Goal: Transaction & Acquisition: Purchase product/service

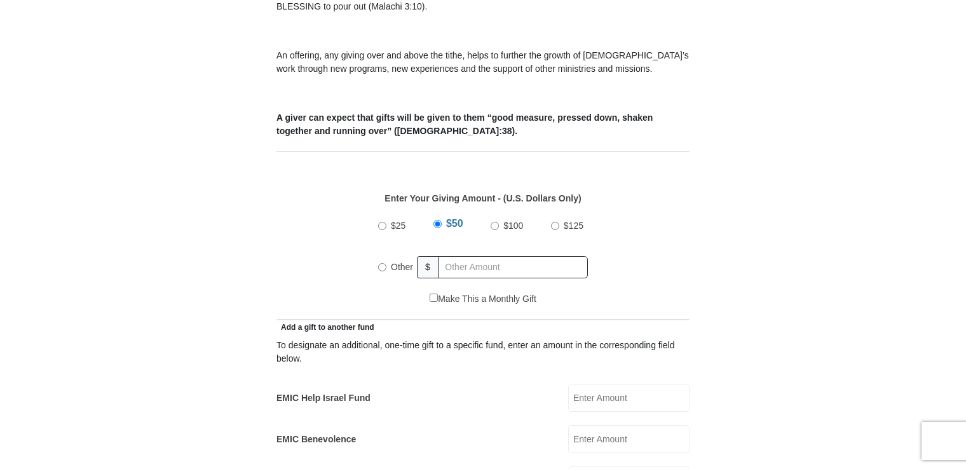
scroll to position [445, 0]
click at [380, 263] on input "Other" at bounding box center [382, 267] width 8 height 8
radio input "true"
click at [463, 256] on input "text" at bounding box center [515, 267] width 146 height 22
type input "300.00"
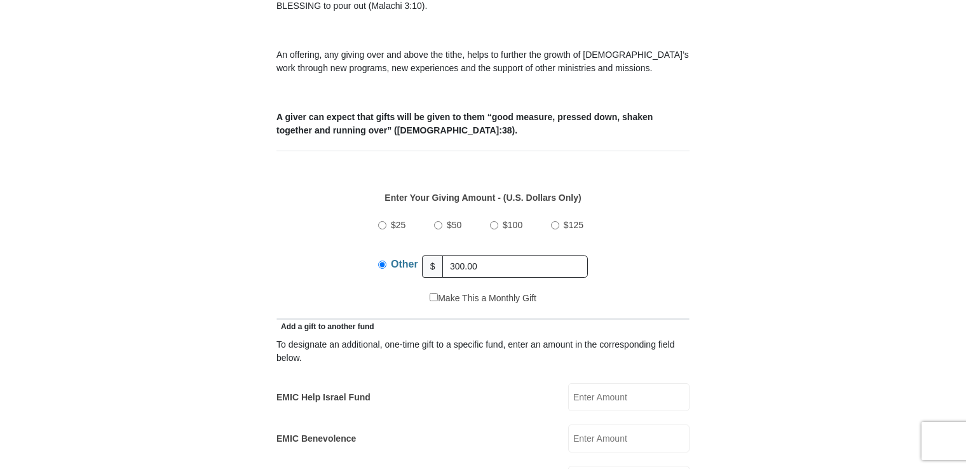
type input "00"
type input "[PERSON_NAME]"
type input "[EMAIL_ADDRESS][DOMAIN_NAME]"
type input "[STREET_ADDRESS]"
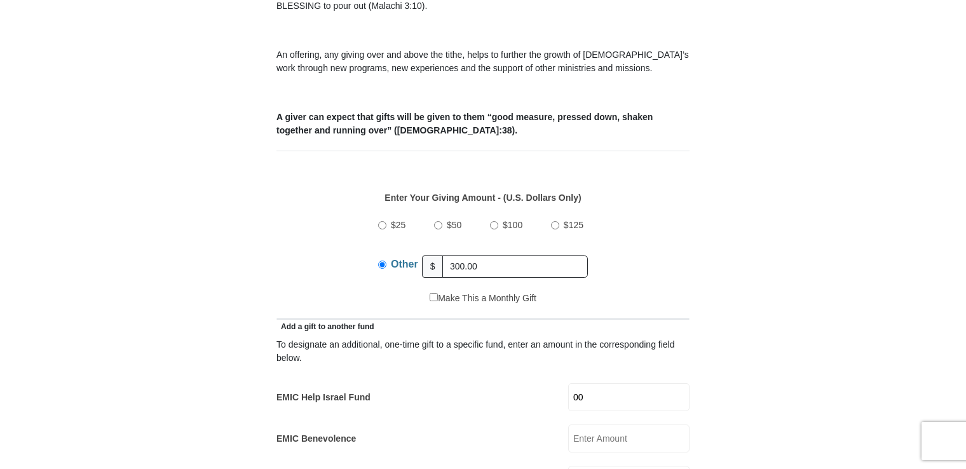
type input "[GEOGRAPHIC_DATA], [US_STATE]"
select select "OH"
type input "45432"
type input "9376455581"
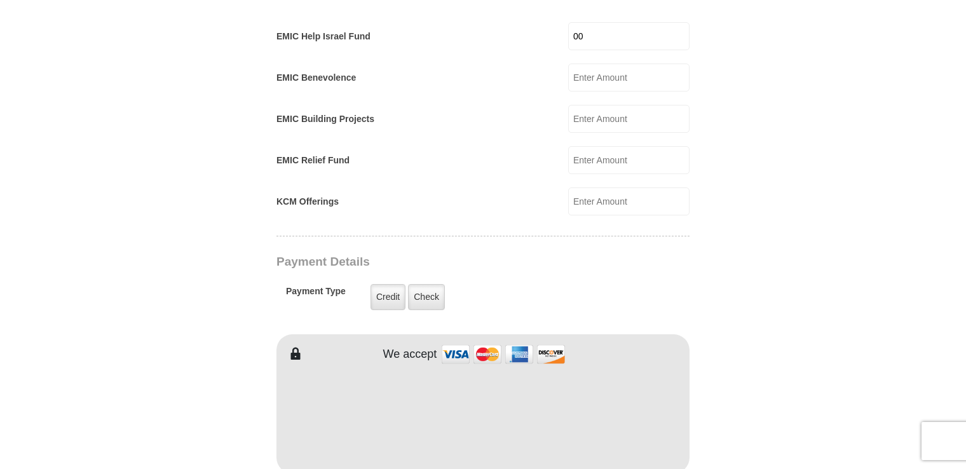
scroll to position [826, 0]
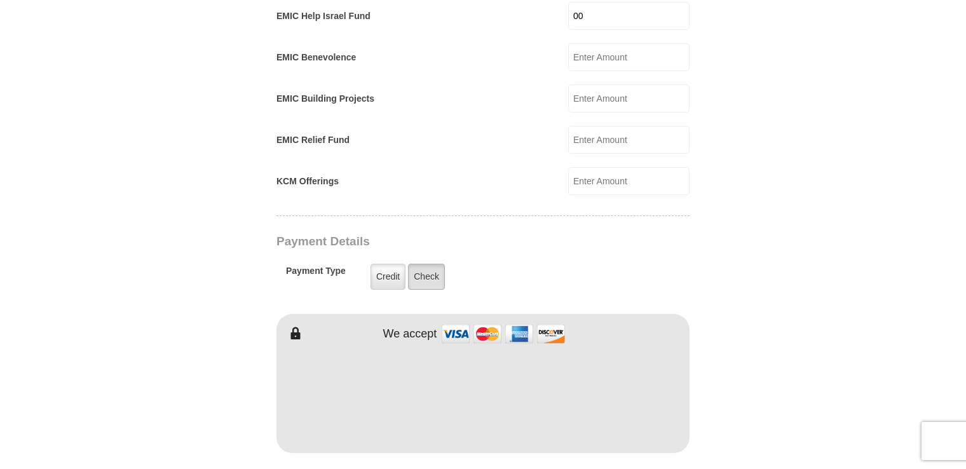
click at [420, 264] on label "Check" at bounding box center [426, 277] width 37 height 26
click at [0, 0] on input "Check" at bounding box center [0, 0] width 0 height 0
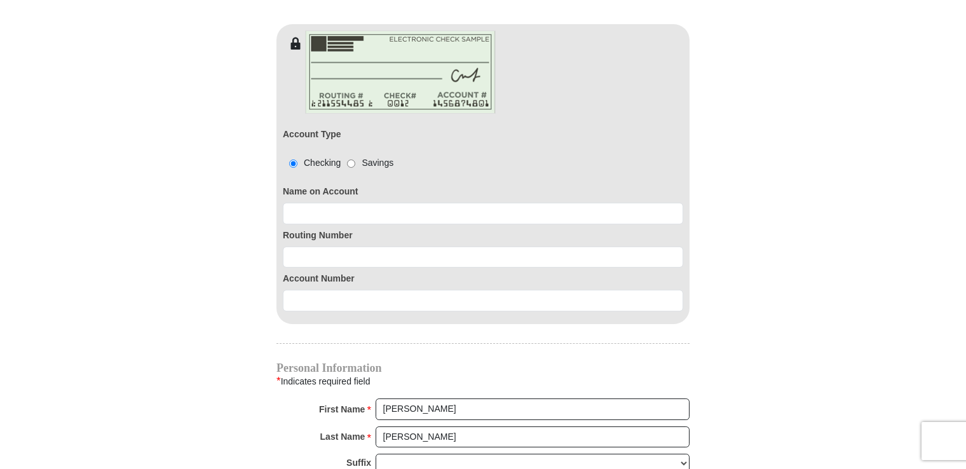
scroll to position [1208, 0]
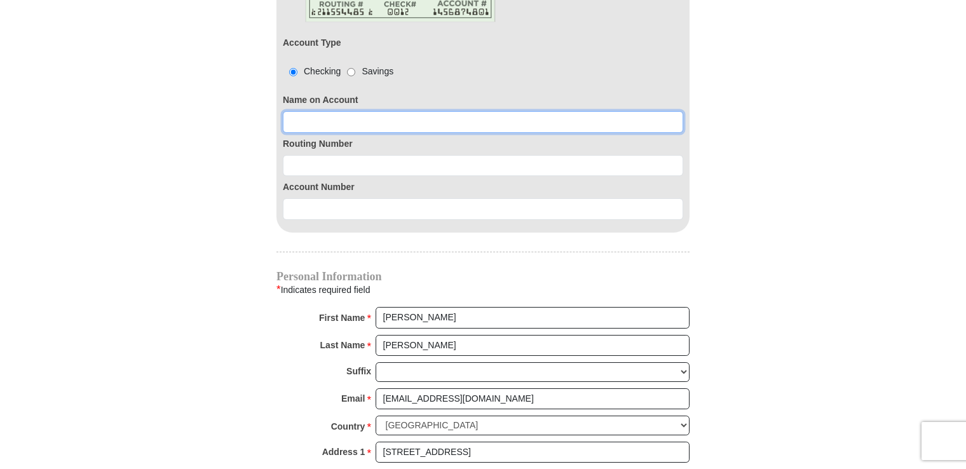
click at [359, 111] on input at bounding box center [483, 122] width 401 height 22
type input "[PERSON_NAME]"
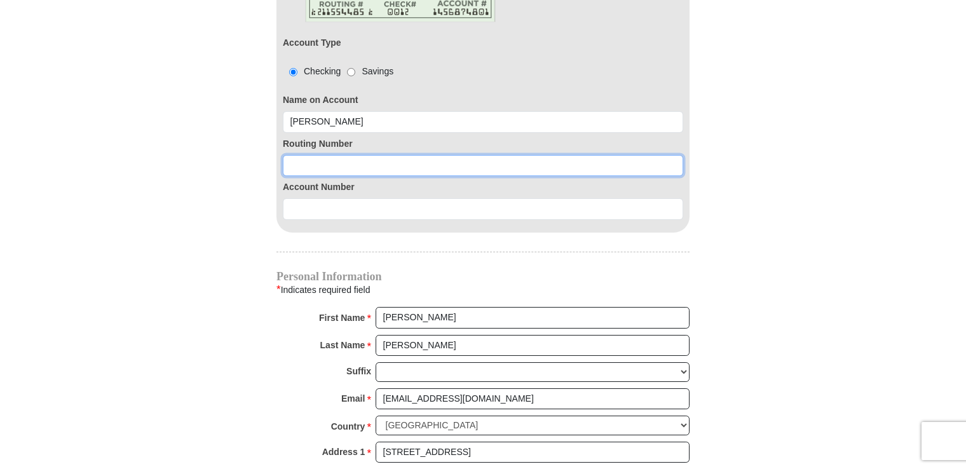
click at [350, 155] on input at bounding box center [483, 166] width 401 height 22
type input "242279408"
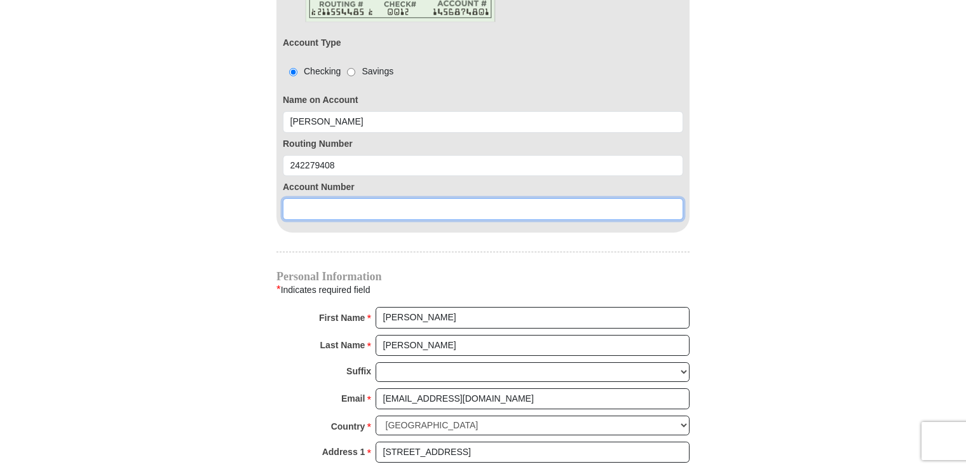
click at [367, 198] on input at bounding box center [483, 209] width 401 height 22
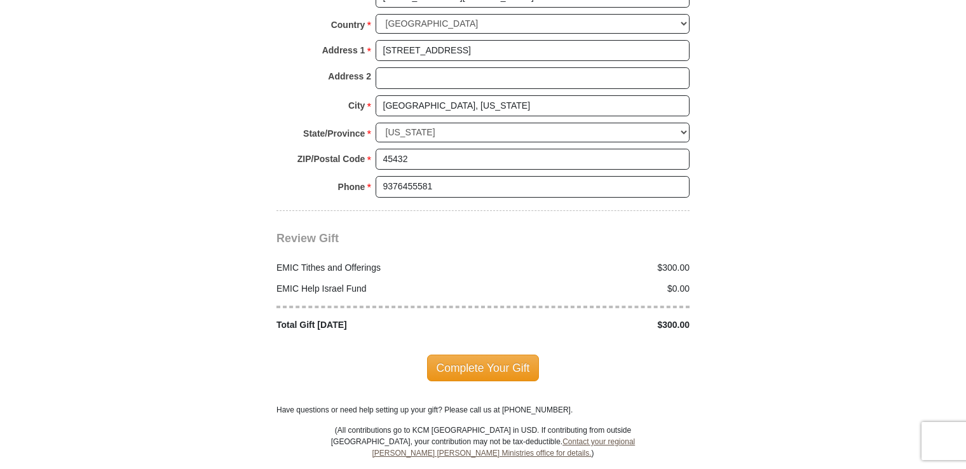
scroll to position [1653, 0]
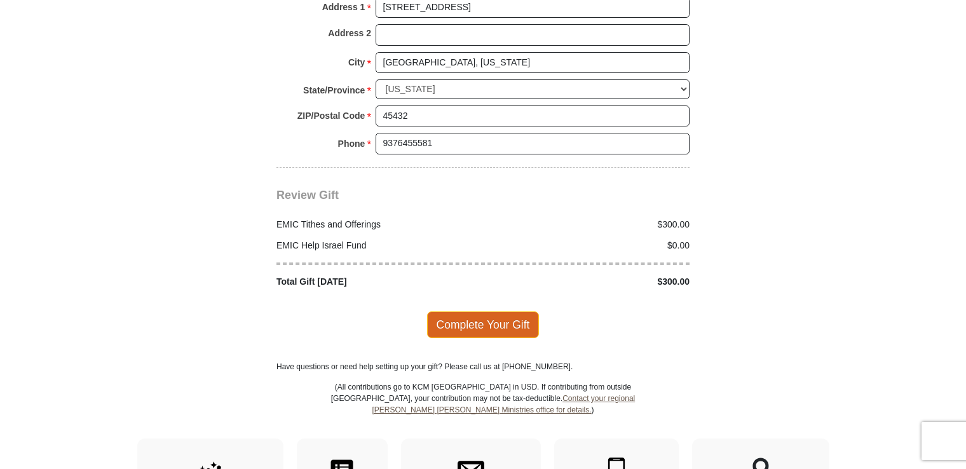
type input "1900008474698"
click at [487, 312] on span "Complete Your Gift" at bounding box center [483, 325] width 113 height 27
